Goal: Navigation & Orientation: Find specific page/section

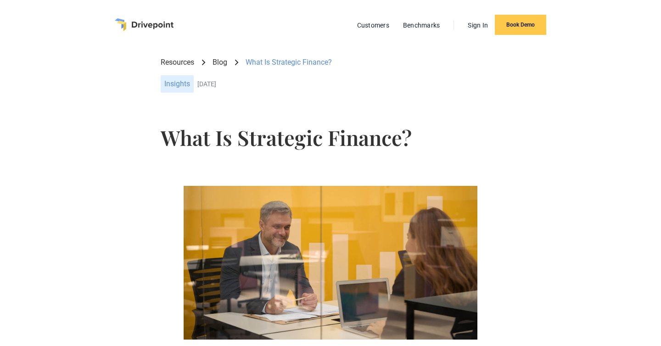
click at [152, 25] on img "home" at bounding box center [144, 24] width 59 height 13
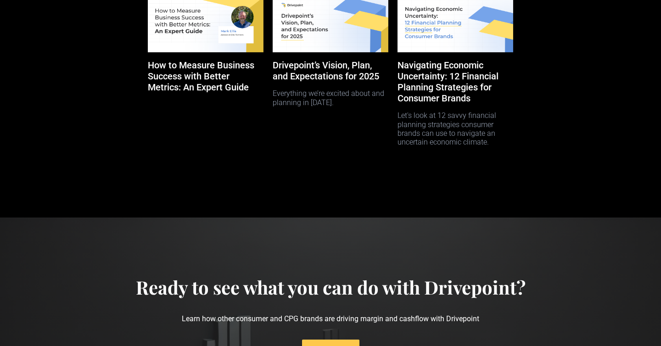
scroll to position [4734, 0]
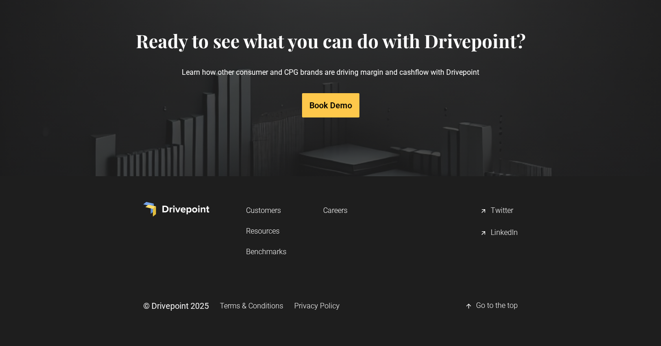
click at [329, 213] on link "Careers" at bounding box center [335, 210] width 24 height 17
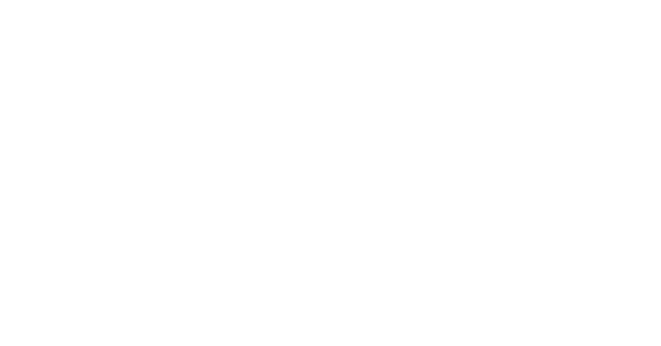
scroll to position [300, 0]
